Goal: Navigation & Orientation: Find specific page/section

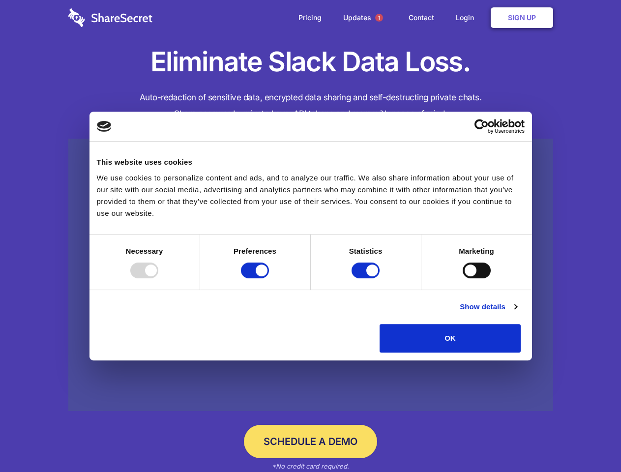
click at [158, 278] on div at bounding box center [144, 271] width 28 height 16
click at [269, 278] on input "Preferences" at bounding box center [255, 271] width 28 height 16
checkbox input "false"
click at [367, 278] on input "Statistics" at bounding box center [366, 271] width 28 height 16
checkbox input "false"
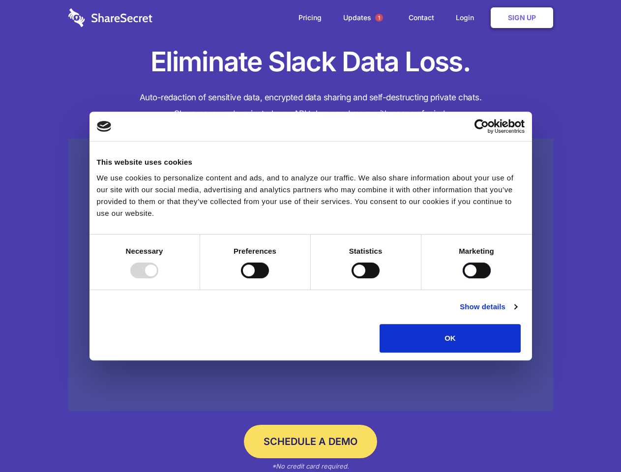
click at [463, 278] on input "Marketing" at bounding box center [477, 271] width 28 height 16
checkbox input "true"
click at [517, 313] on link "Show details" at bounding box center [488, 307] width 57 height 12
click at [0, 0] on li "Necessary 7 Necessary cookies help make a website usable by enabling basic func…" at bounding box center [0, 0] width 0 height 0
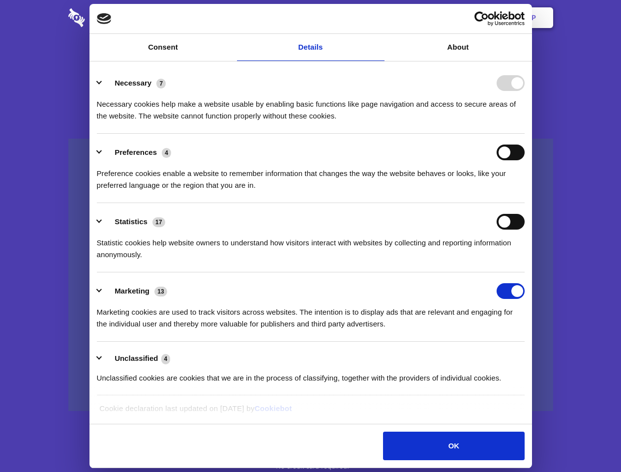
click at [379, 18] on span "1" at bounding box center [379, 18] width 8 height 8
